Goal: Task Accomplishment & Management: Manage account settings

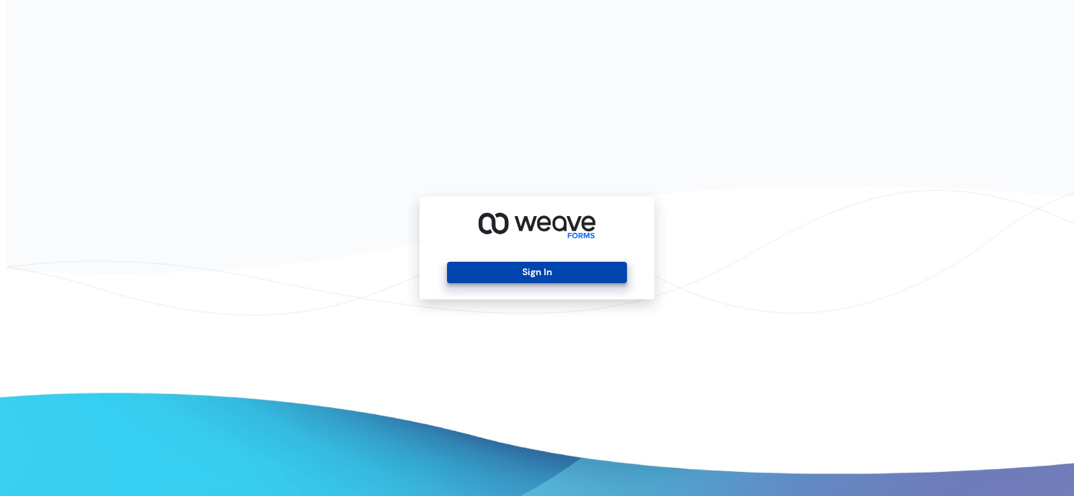
click at [513, 264] on button "Sign In" at bounding box center [536, 272] width 179 height 21
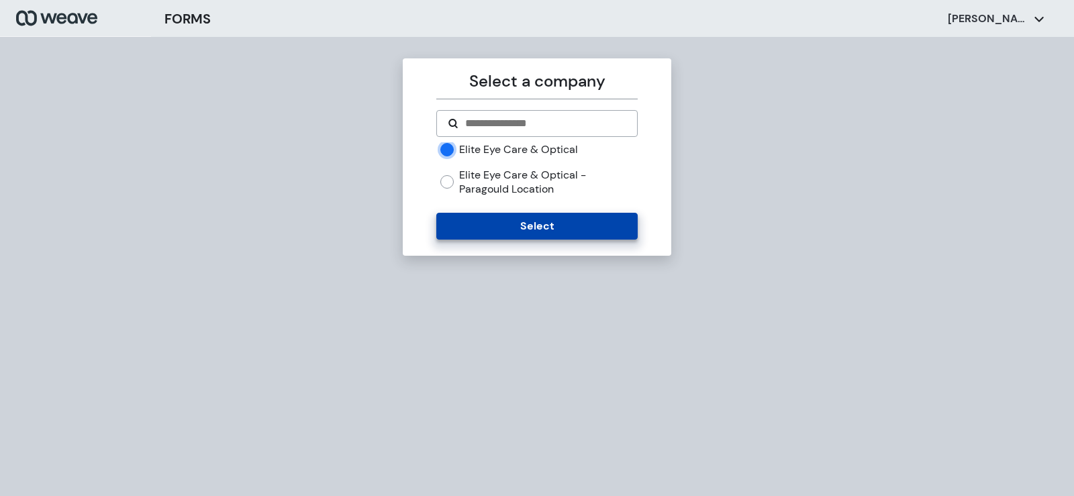
click at [491, 223] on button "Select" at bounding box center [536, 226] width 201 height 27
